Goal: Complete application form

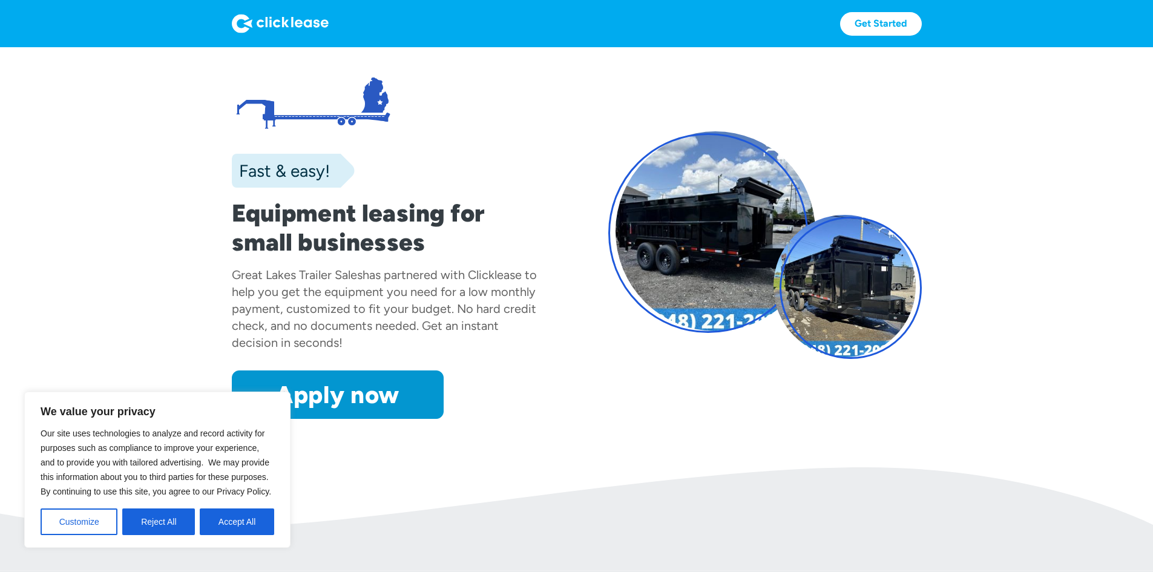
scroll to position [61, 0]
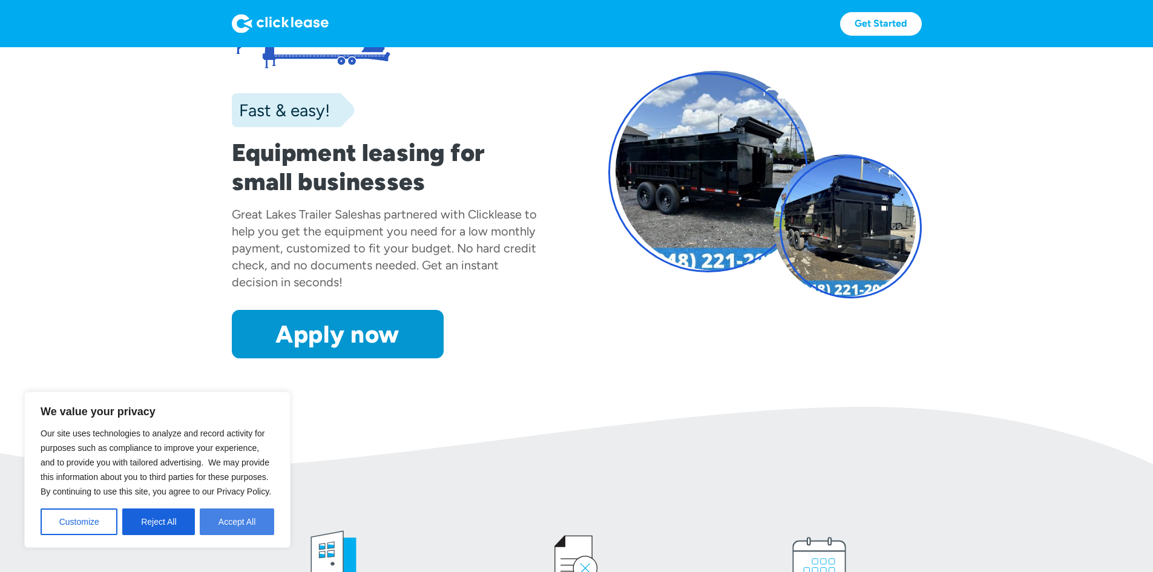
click at [261, 522] on button "Accept All" at bounding box center [237, 521] width 74 height 27
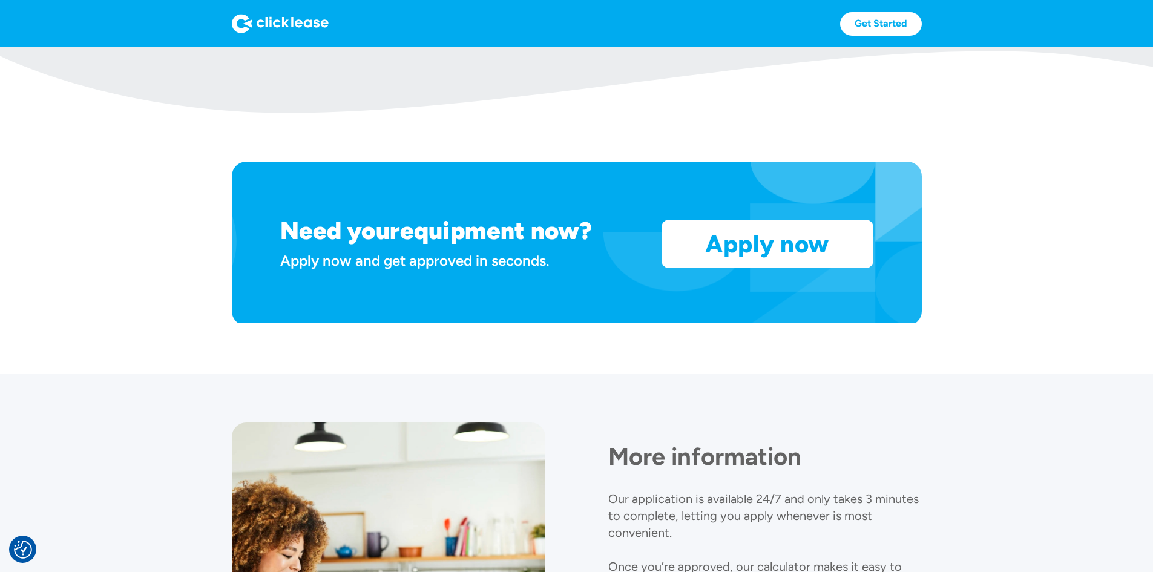
scroll to position [968, 0]
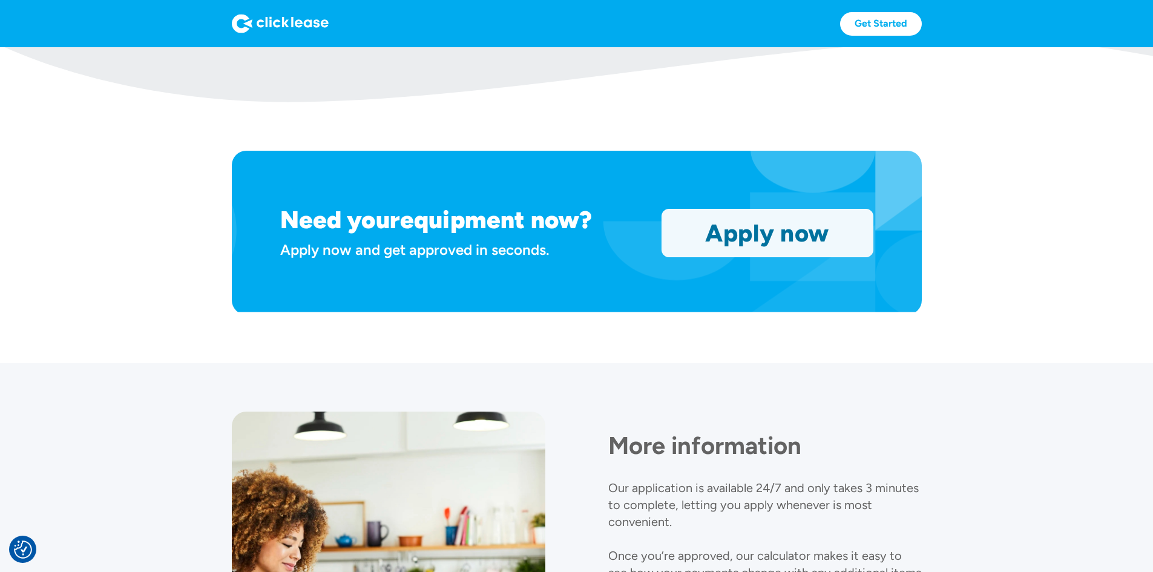
click at [830, 257] on link "Apply now" at bounding box center [767, 232] width 211 height 47
